Goal: Check status: Check status

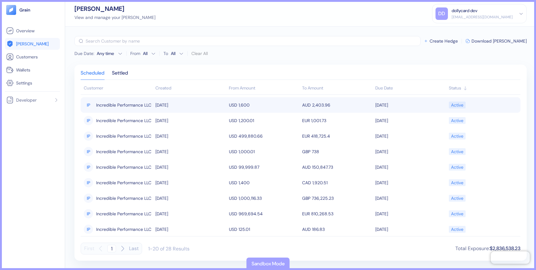
click at [154, 103] on td "IP Incredible Performance LLC" at bounding box center [117, 105] width 73 height 16
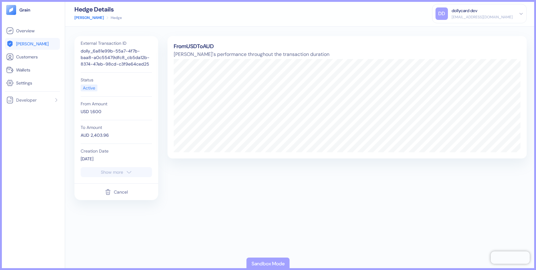
click at [119, 190] on div "Cancel" at bounding box center [121, 192] width 14 height 4
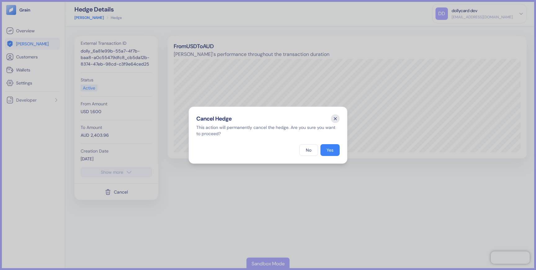
click at [337, 119] on icon "button" at bounding box center [335, 118] width 9 height 9
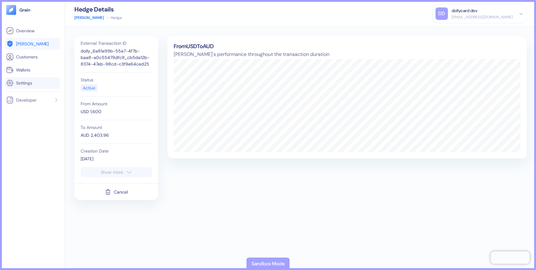
click at [28, 84] on span "Settings" at bounding box center [24, 83] width 16 height 6
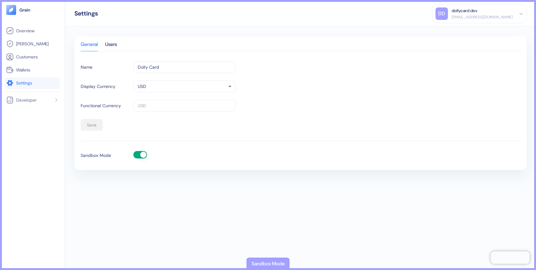
click at [136, 156] on button "button" at bounding box center [140, 154] width 14 height 7
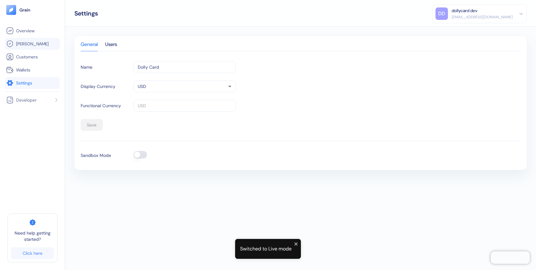
click at [33, 47] on link "[PERSON_NAME]" at bounding box center [32, 43] width 52 height 7
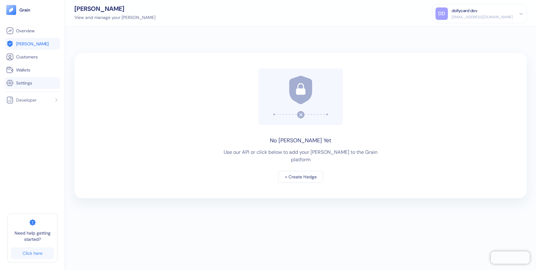
click at [34, 84] on link "Settings" at bounding box center [32, 82] width 52 height 7
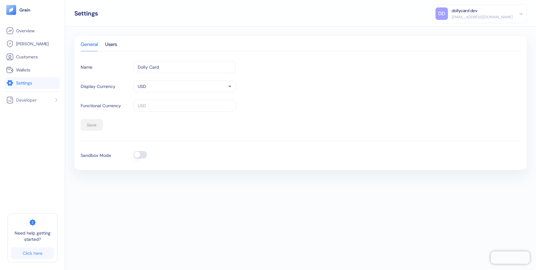
click at [140, 154] on button "button" at bounding box center [140, 154] width 14 height 7
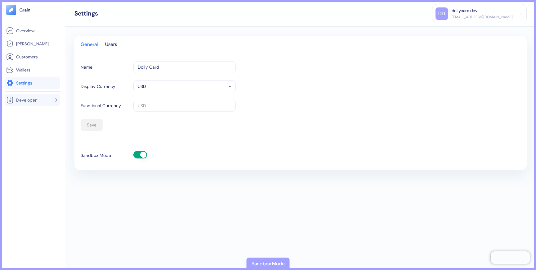
click at [34, 98] on span "Developer" at bounding box center [26, 100] width 20 height 6
click at [29, 112] on span "API Keys" at bounding box center [23, 112] width 16 height 6
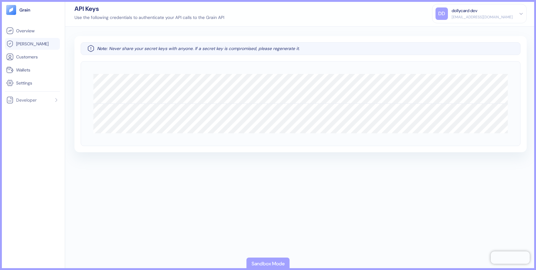
click at [29, 41] on span "[PERSON_NAME]" at bounding box center [32, 44] width 33 height 6
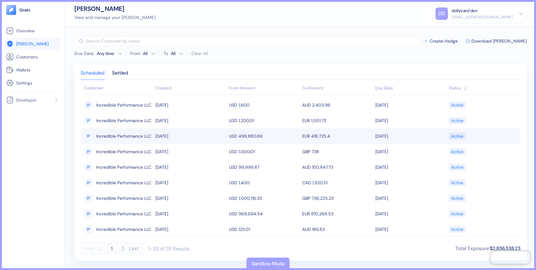
click at [201, 132] on td "[DATE]" at bounding box center [190, 136] width 73 height 16
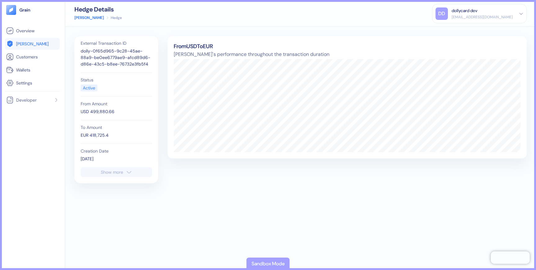
click at [115, 174] on div "Show more" at bounding box center [112, 172] width 22 height 4
click at [26, 44] on span "[PERSON_NAME]" at bounding box center [32, 44] width 33 height 6
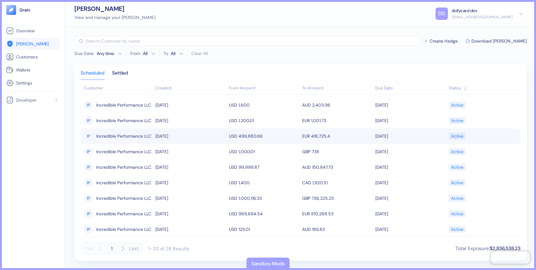
click at [134, 135] on span "Incredible Performance LLC" at bounding box center [123, 136] width 55 height 11
